Goal: Task Accomplishment & Management: Use online tool/utility

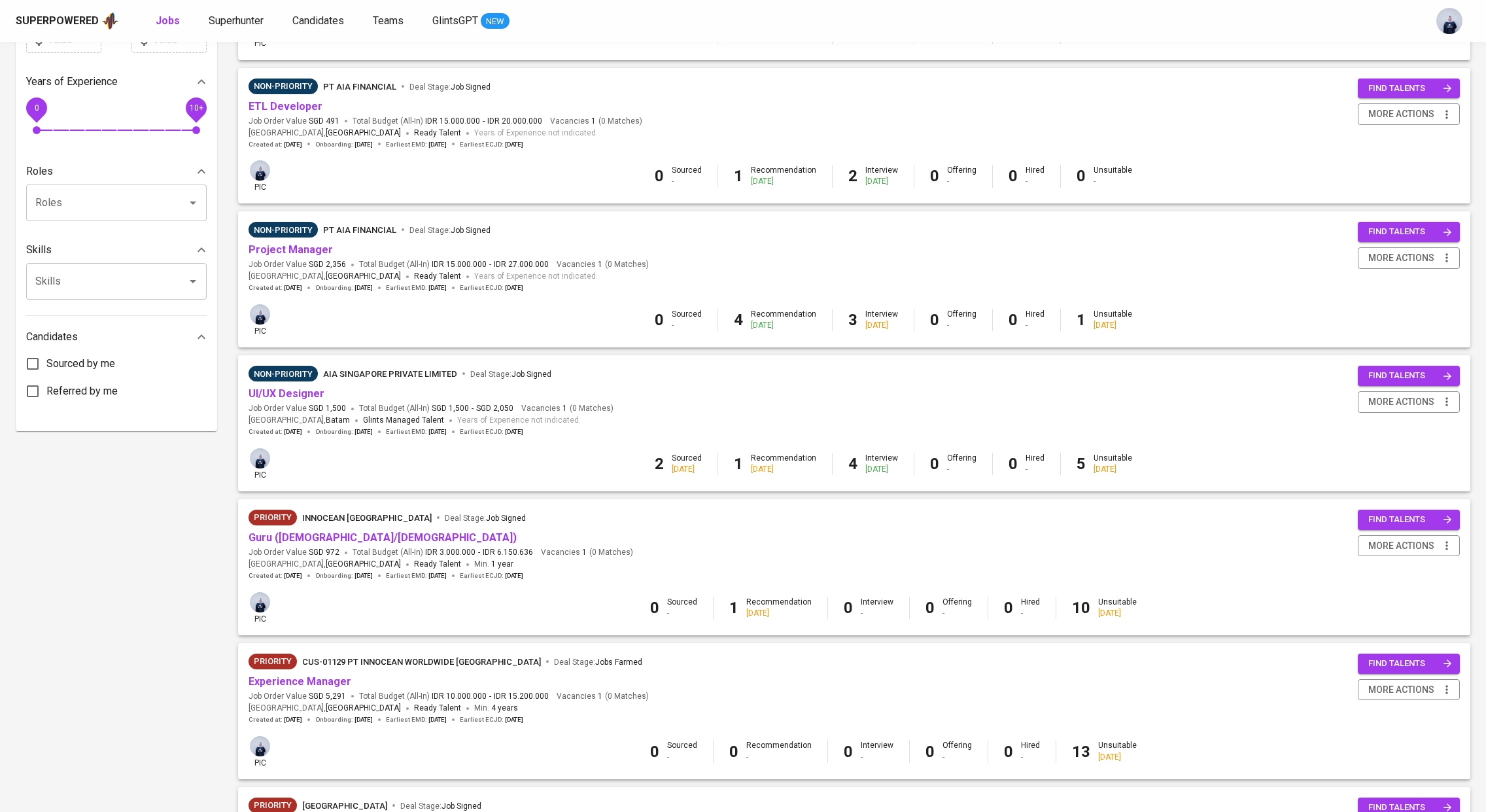
scroll to position [433, 0]
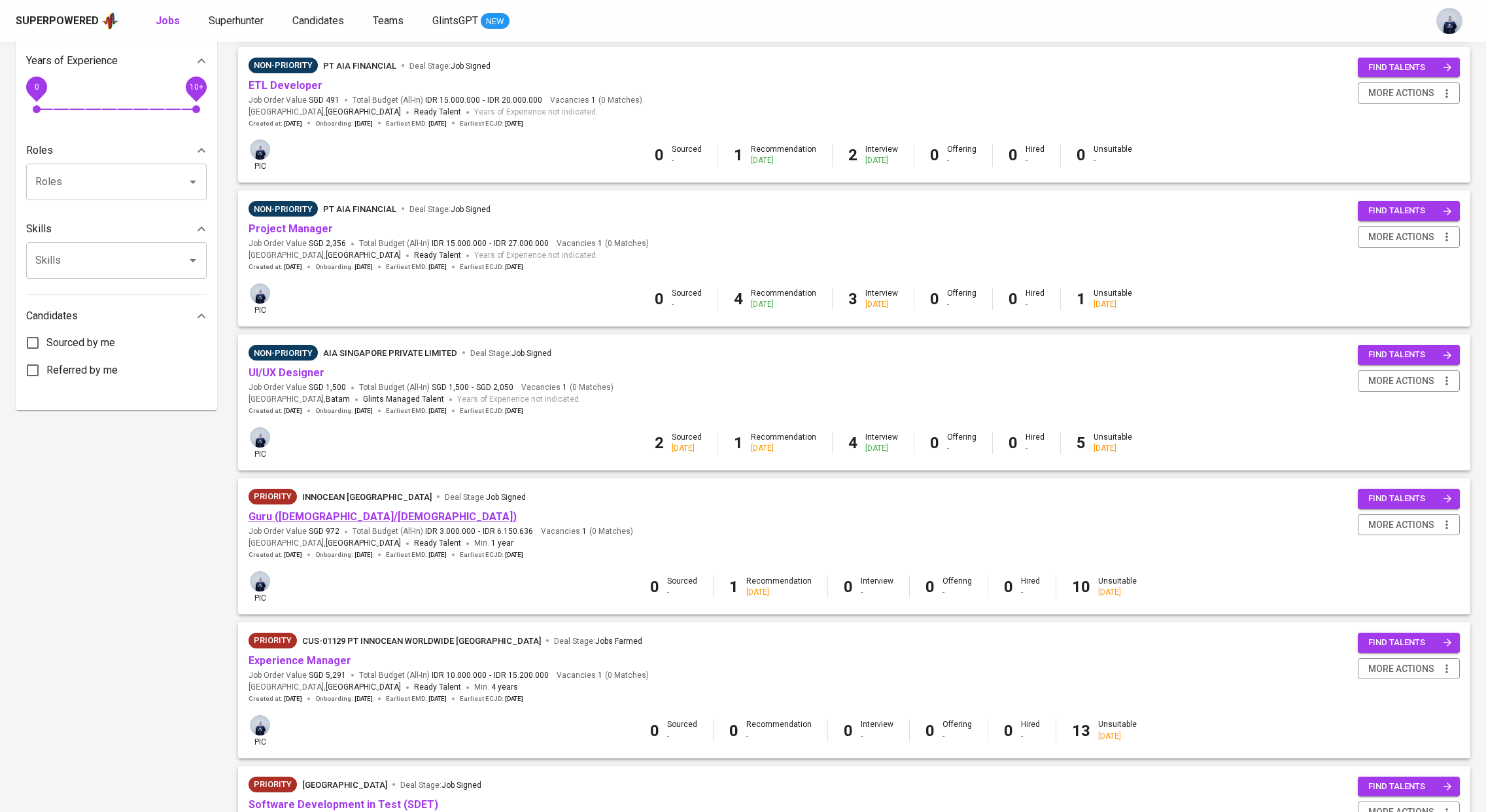
click at [306, 515] on link "Guru ([DEMOGRAPHIC_DATA]/[DEMOGRAPHIC_DATA])" at bounding box center [383, 517] width 269 height 13
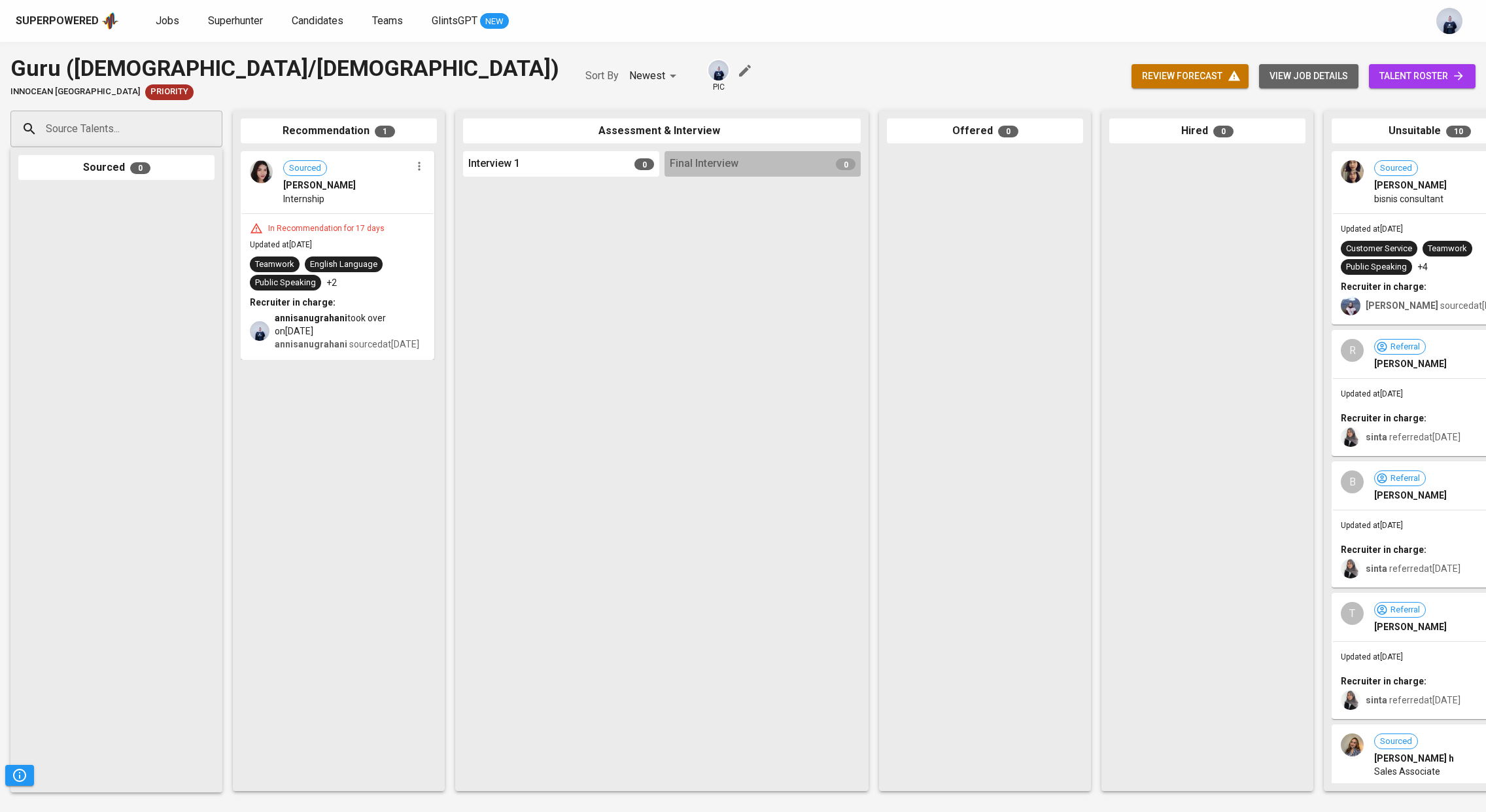
click at [1329, 76] on span "view job details" at bounding box center [1309, 76] width 79 height 16
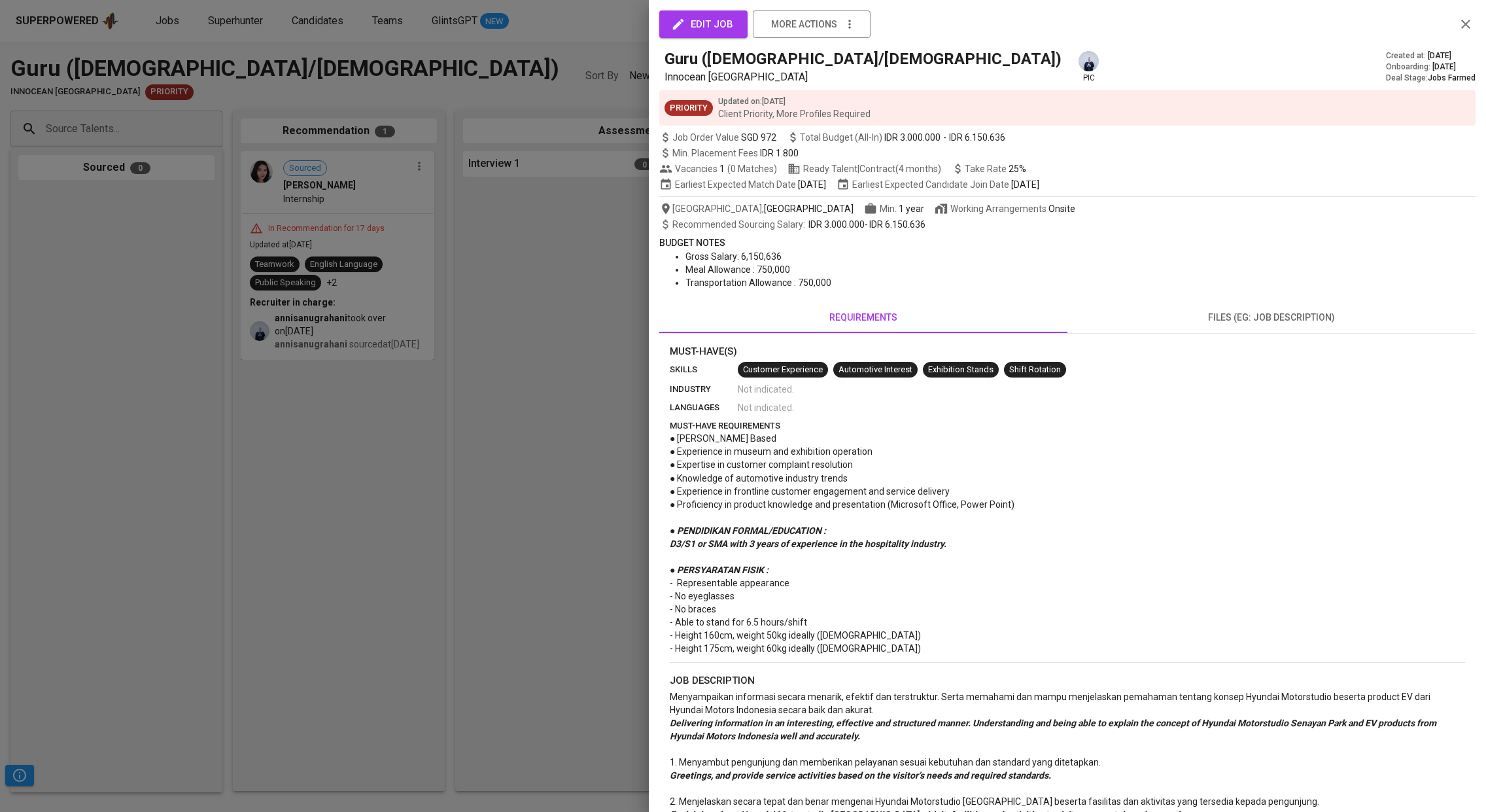
click at [1261, 318] on span "files (eg: job description)" at bounding box center [1272, 317] width 393 height 16
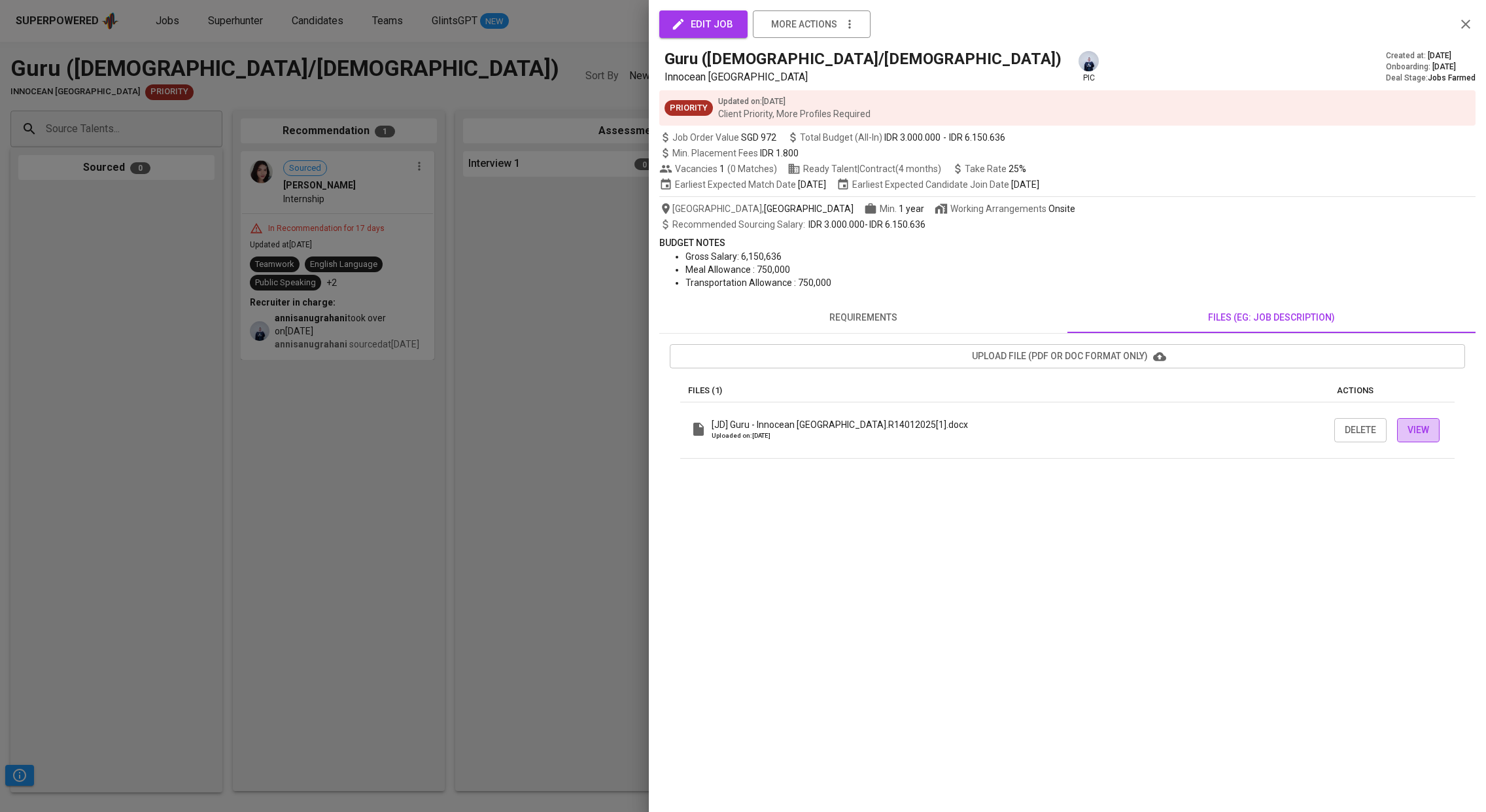
click at [1415, 424] on span "View" at bounding box center [1418, 430] width 21 height 16
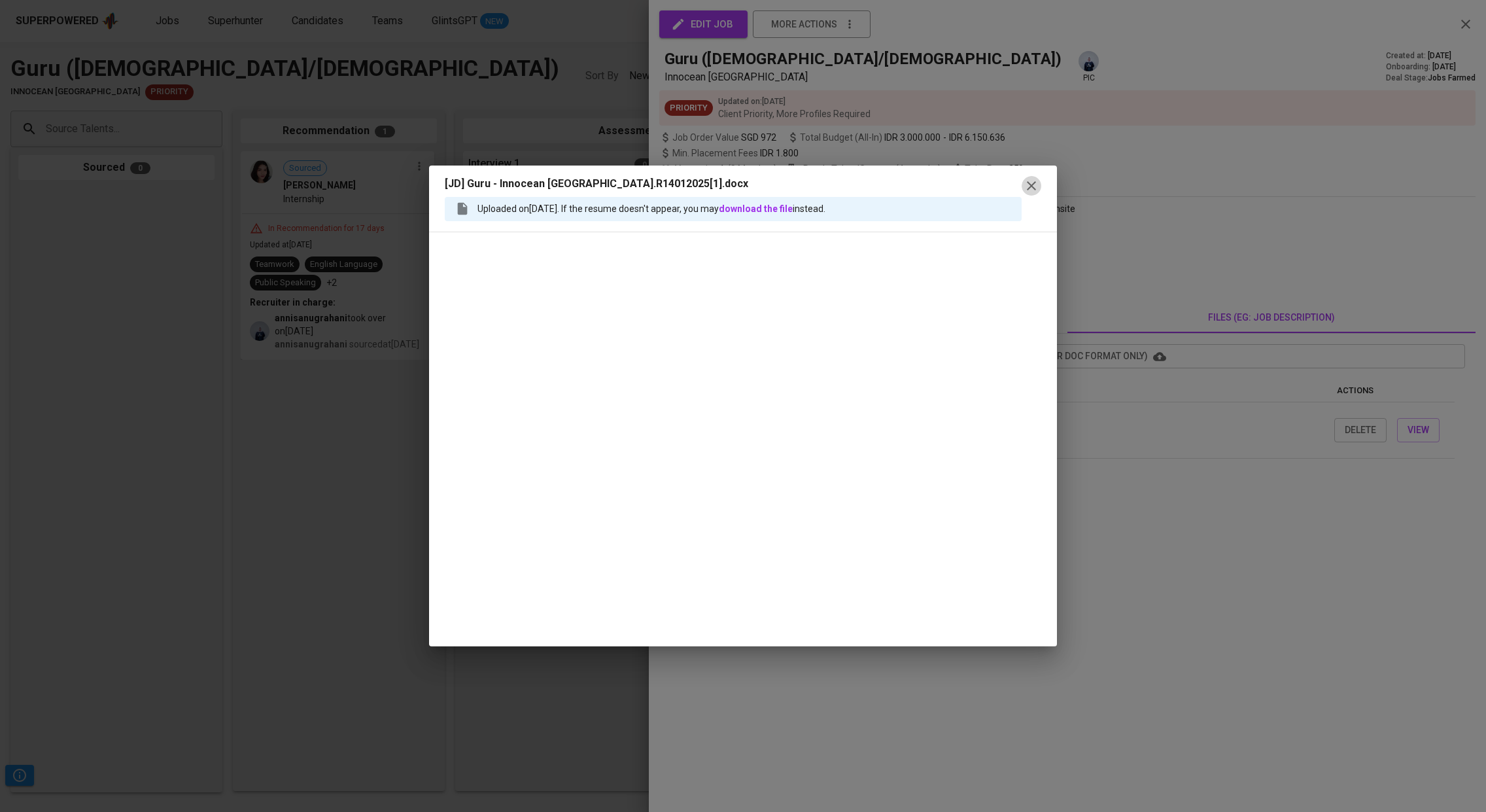
click at [1028, 179] on icon "button" at bounding box center [1032, 186] width 16 height 16
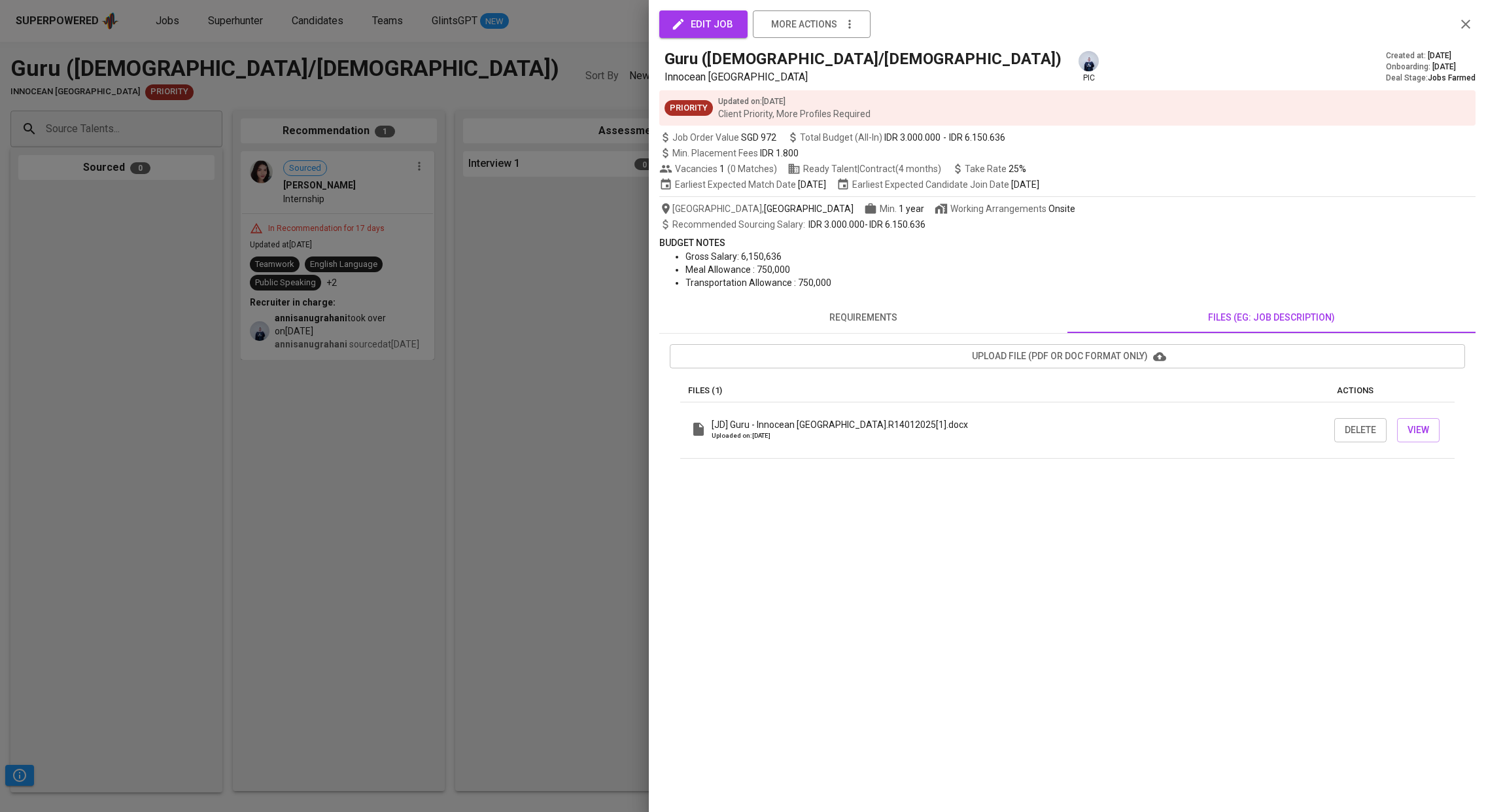
click at [331, 307] on div at bounding box center [743, 406] width 1486 height 812
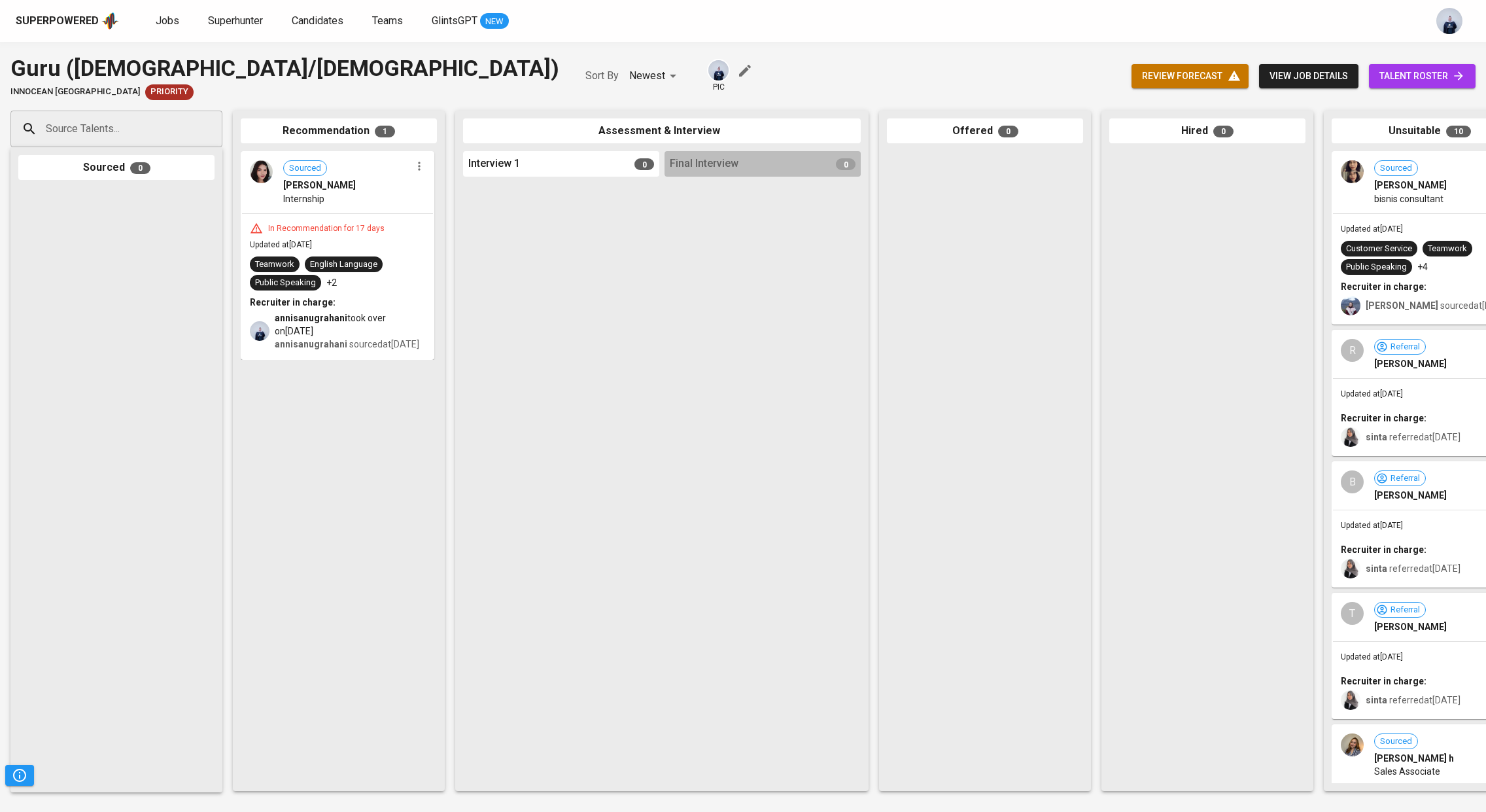
click at [1202, 71] on span "review forecast" at bounding box center [1190, 76] width 96 height 16
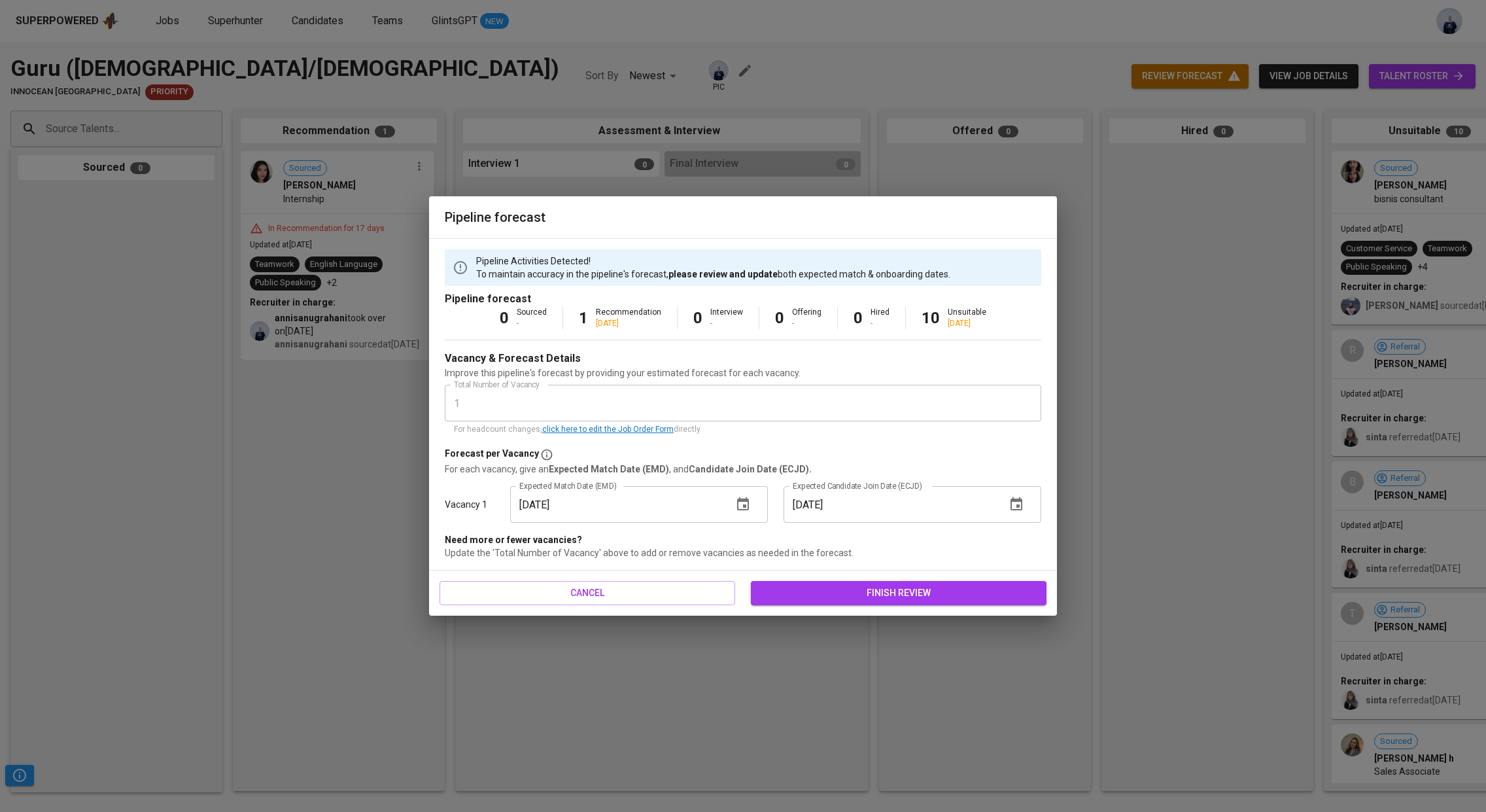
click at [745, 499] on icon "button" at bounding box center [743, 503] width 12 height 13
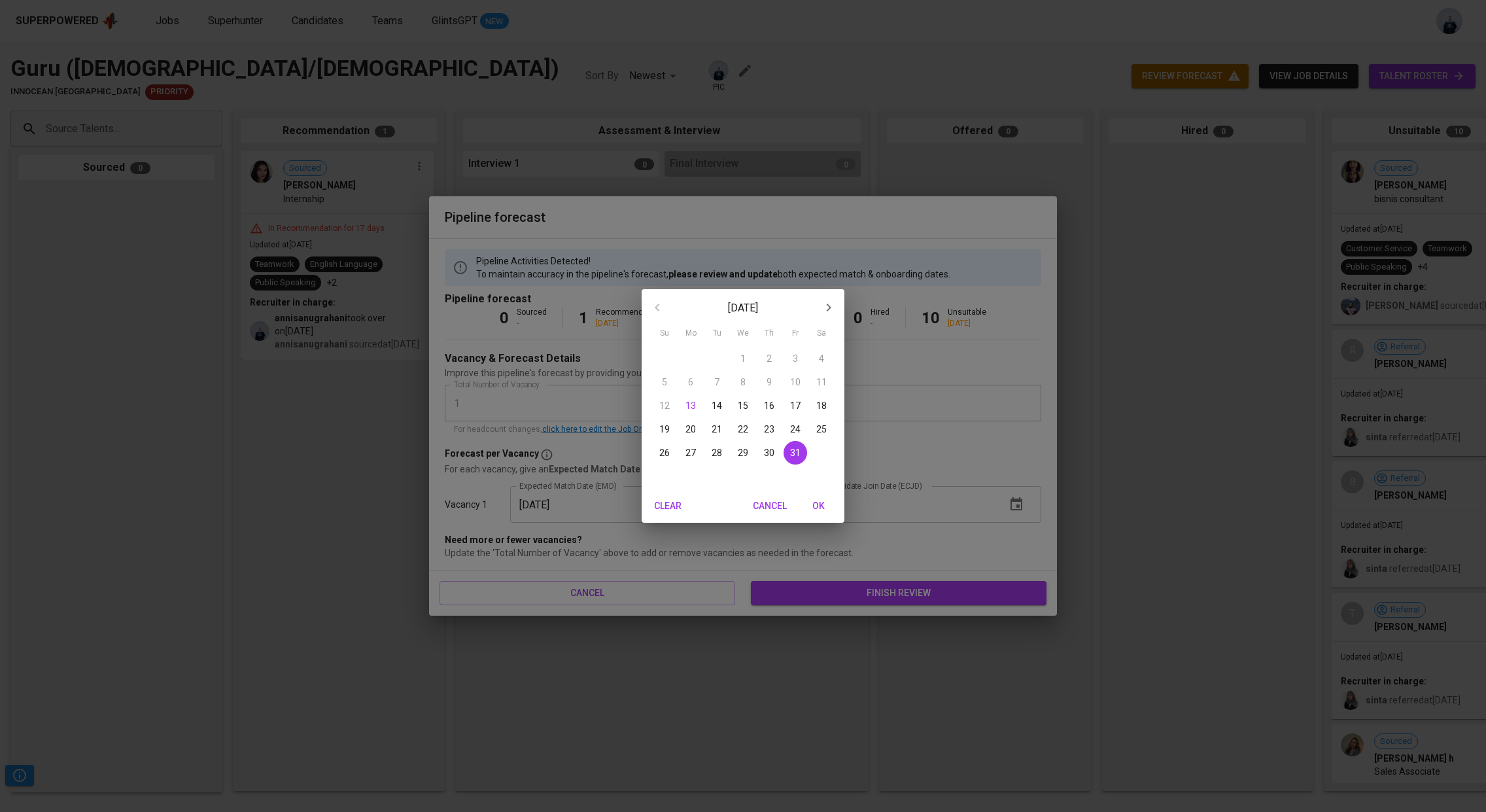
click at [796, 455] on p "31" at bounding box center [795, 452] width 10 height 13
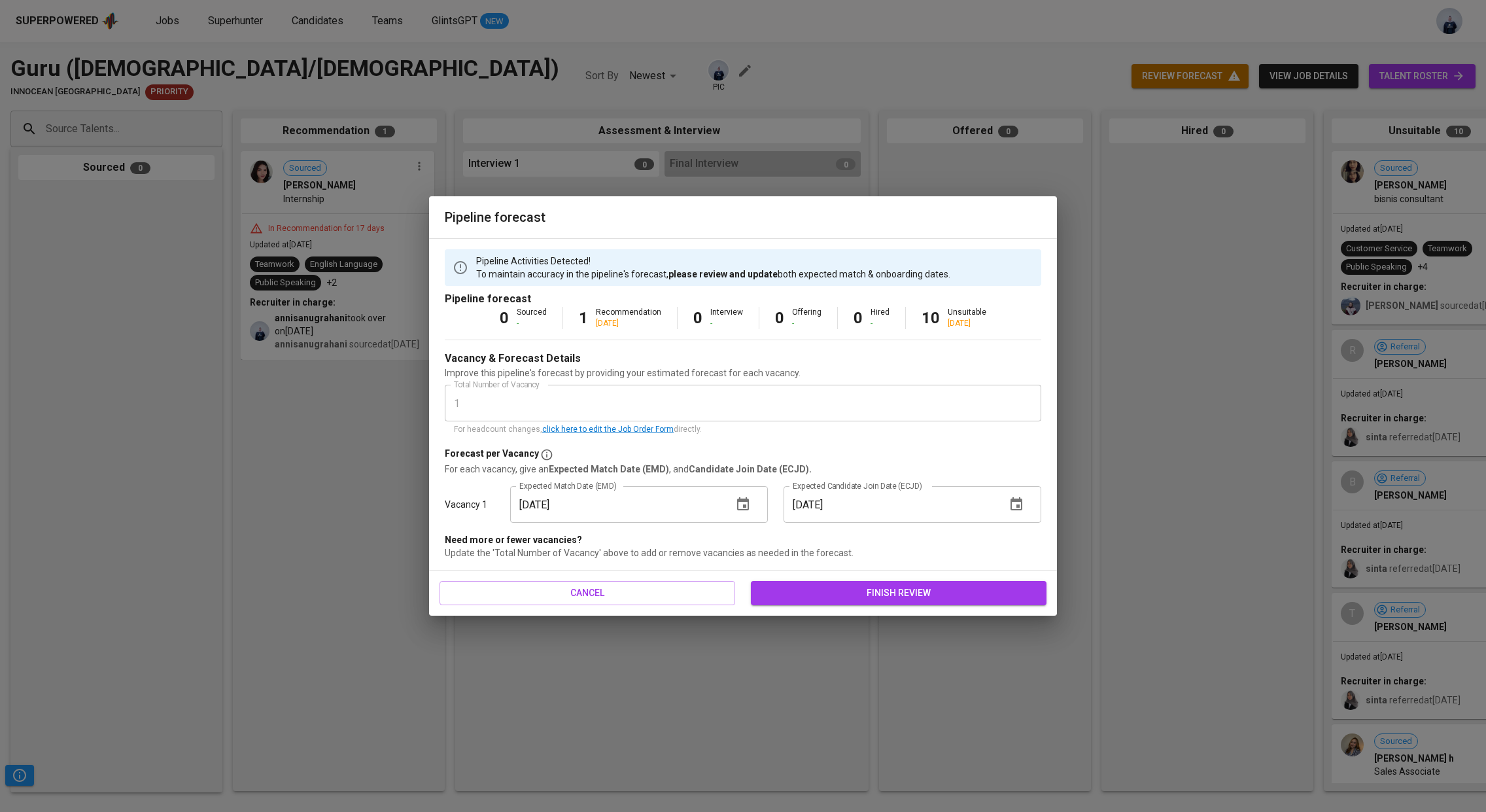
click at [1017, 502] on icon "button" at bounding box center [1016, 503] width 12 height 13
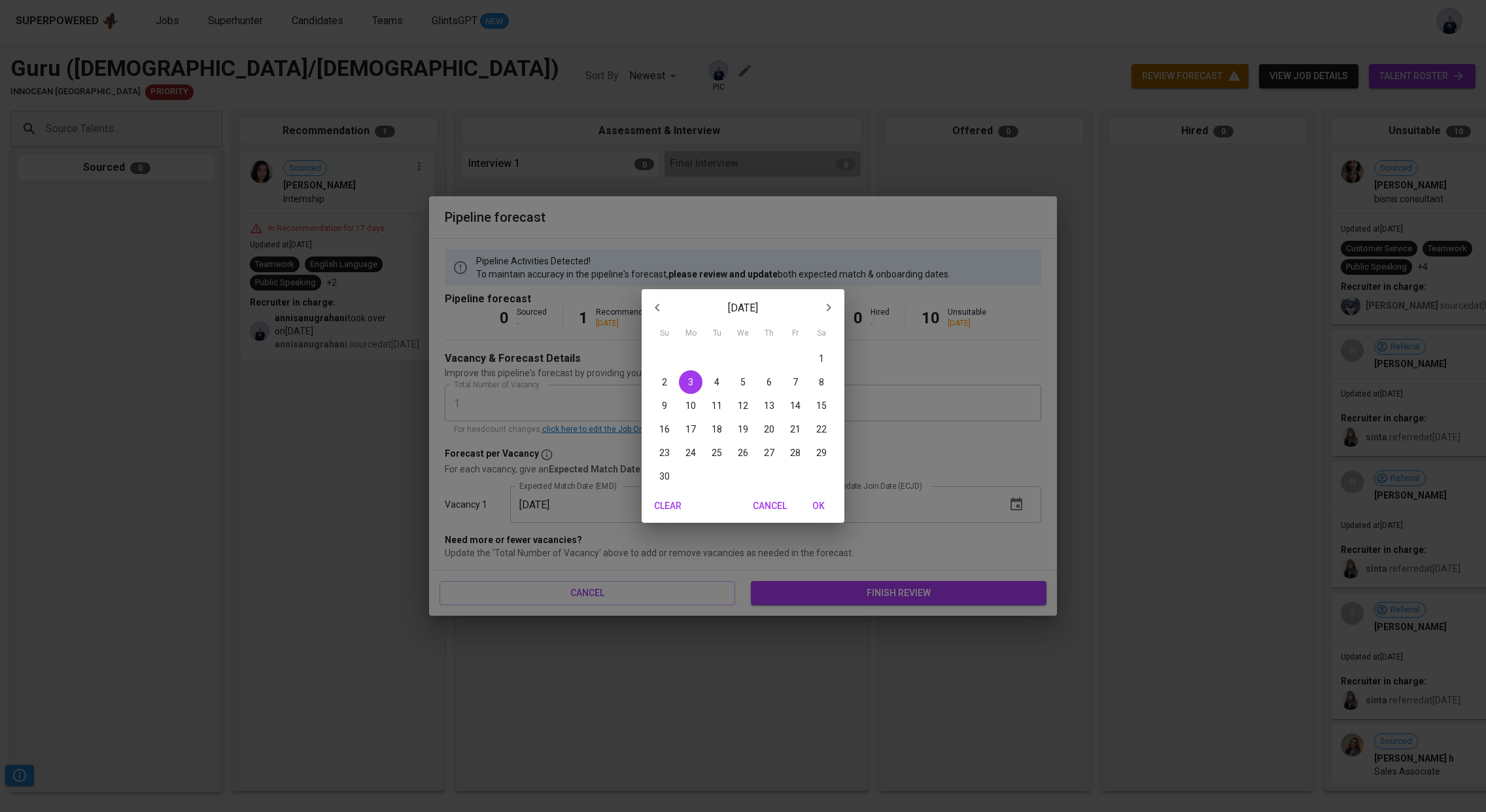
click at [664, 473] on p "30" at bounding box center [664, 476] width 10 height 13
type input "[DATE]"
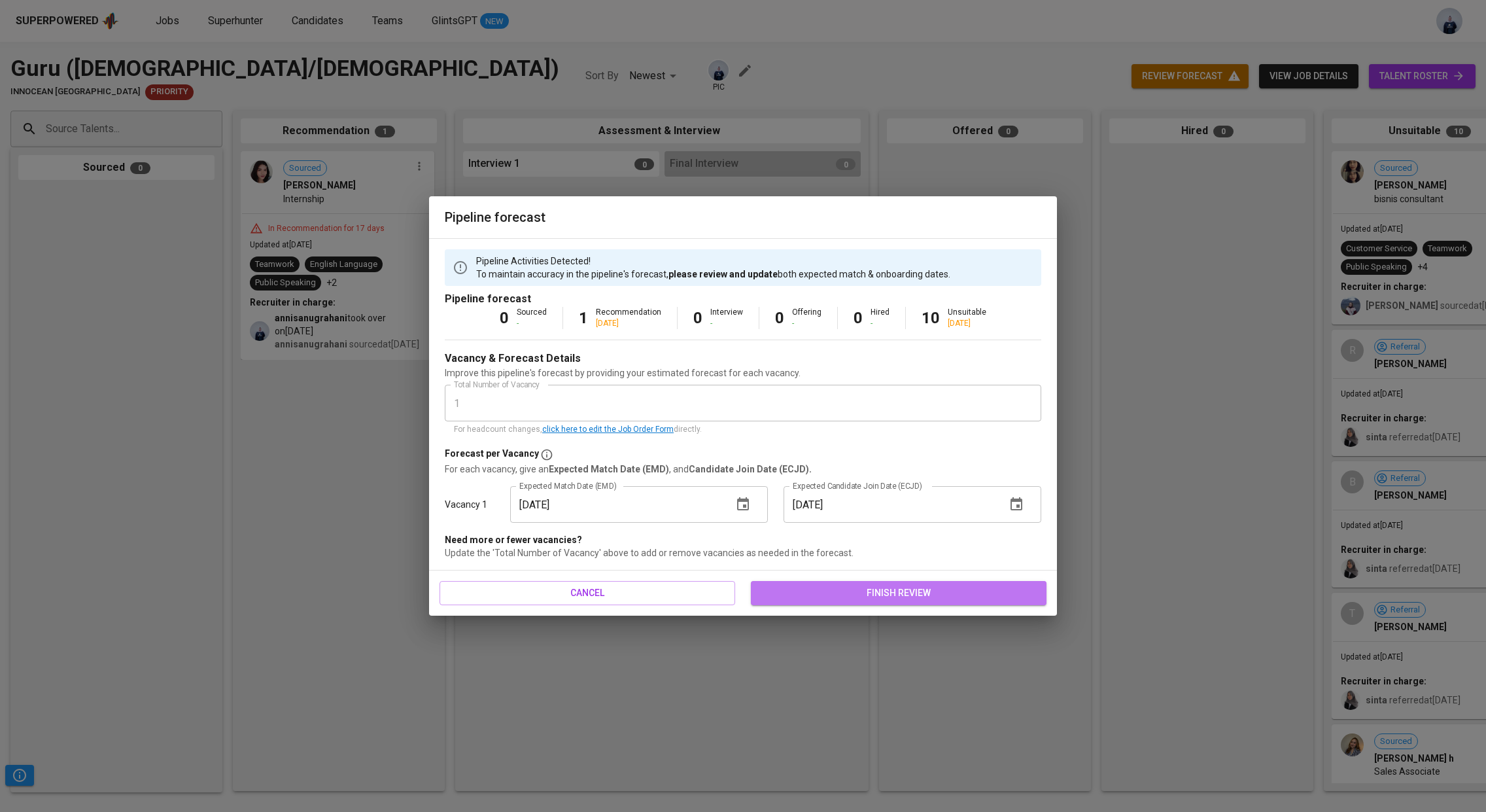
click at [851, 598] on span "finish review" at bounding box center [899, 593] width 275 height 16
